Goal: Task Accomplishment & Management: Use online tool/utility

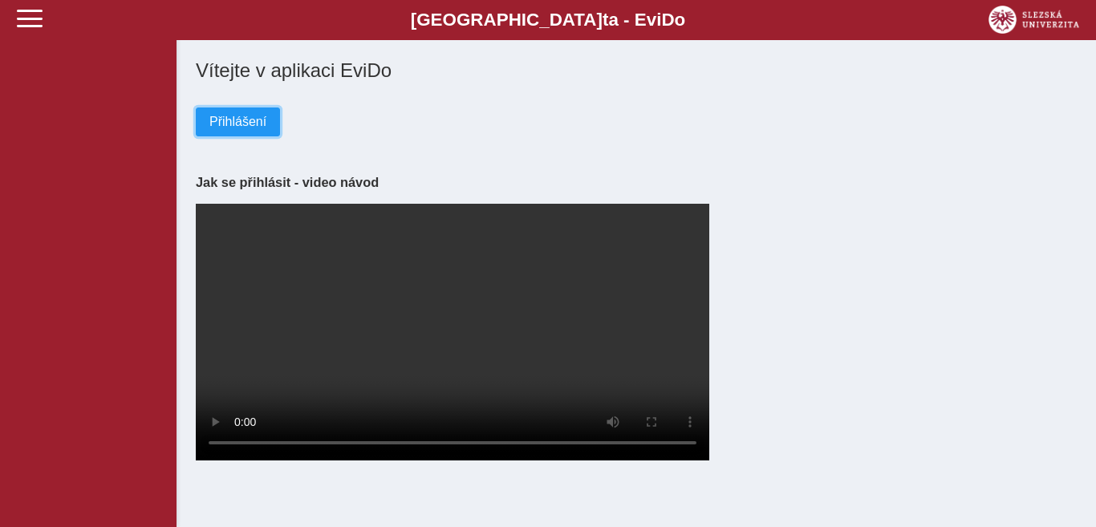
click at [237, 128] on span "Přihlášení" at bounding box center [237, 122] width 57 height 14
click at [262, 125] on span "Přihlášení" at bounding box center [237, 122] width 57 height 14
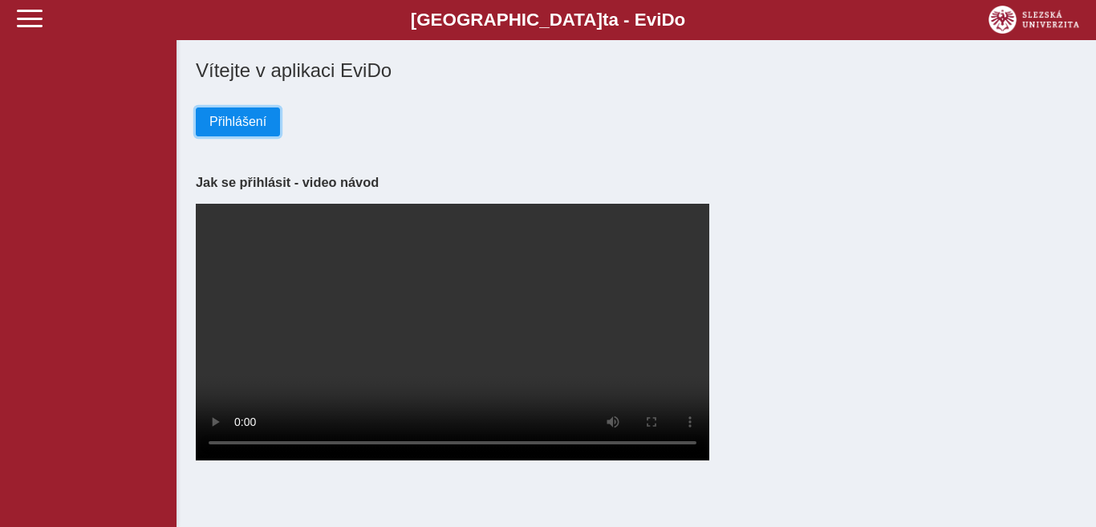
click at [231, 118] on span "Přihlášení" at bounding box center [237, 122] width 57 height 14
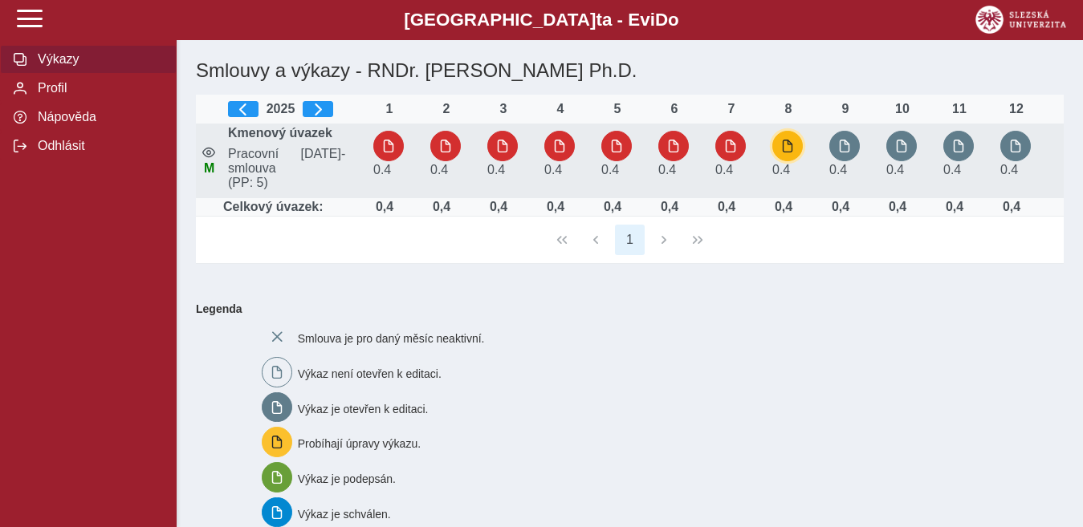
click at [783, 138] on button "button" at bounding box center [787, 146] width 30 height 30
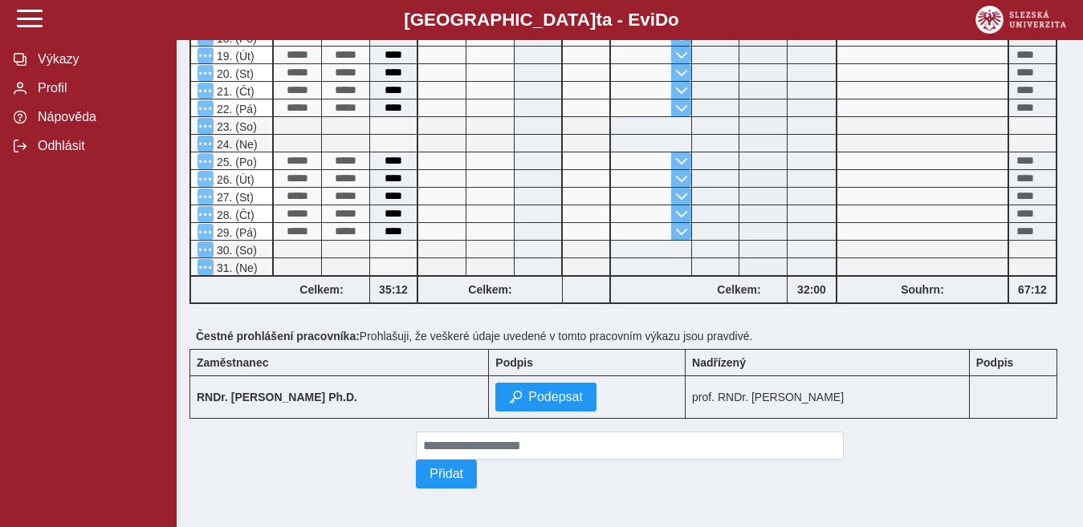
scroll to position [750, 0]
click at [551, 391] on span "Podepsat" at bounding box center [555, 397] width 55 height 14
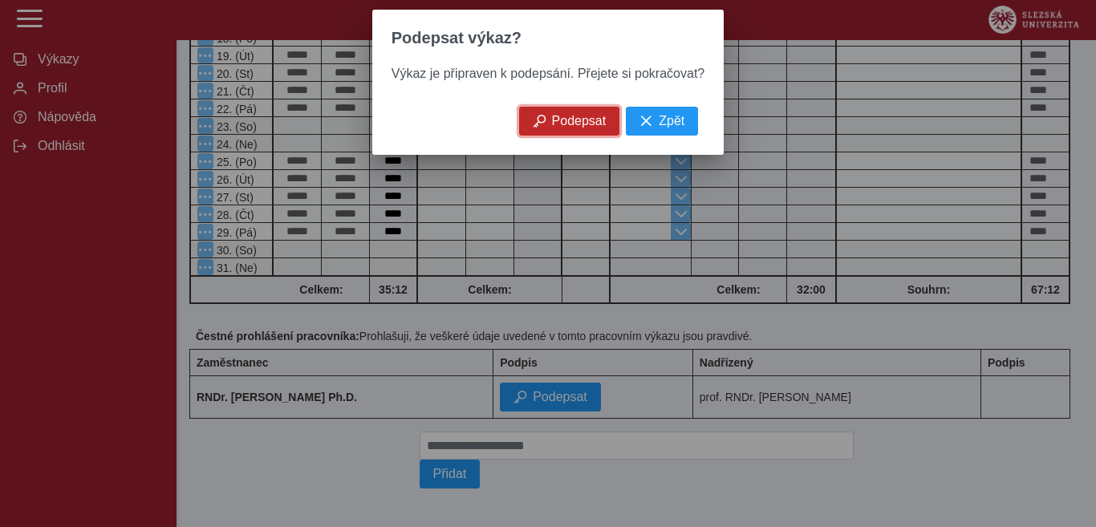
click at [584, 128] on span "Podepsat" at bounding box center [579, 121] width 55 height 14
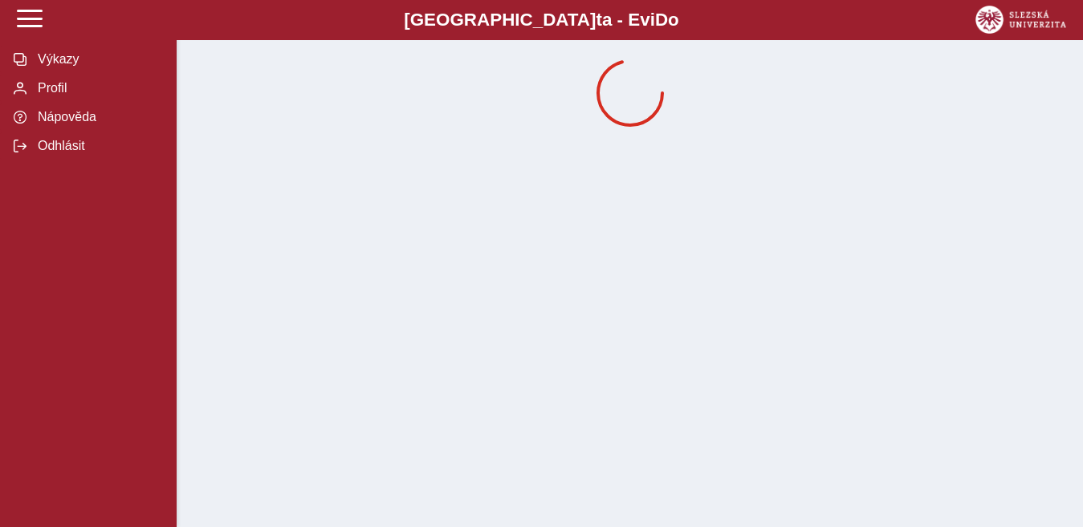
scroll to position [0, 0]
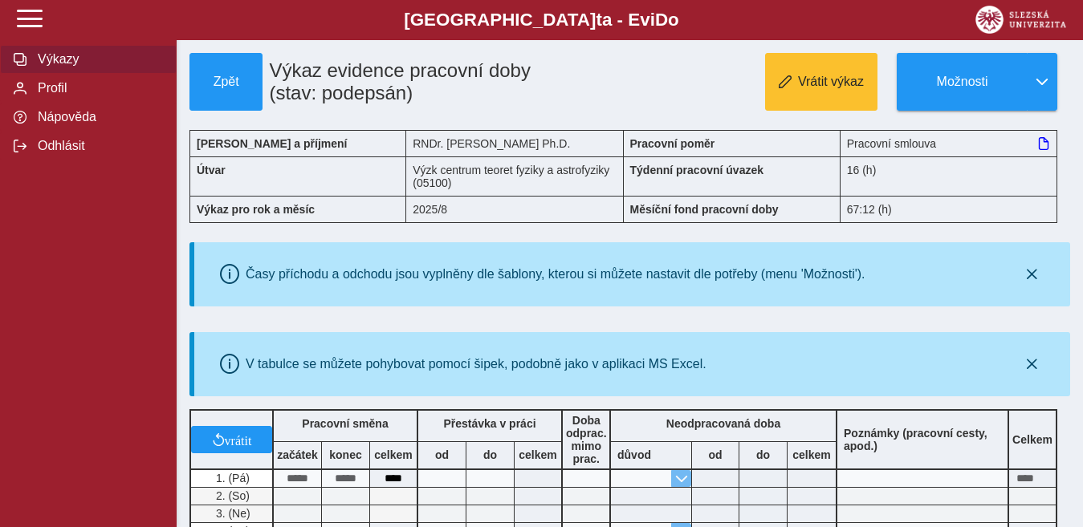
click at [75, 65] on span "Výkazy" at bounding box center [98, 59] width 130 height 14
